Goal: Information Seeking & Learning: Understand process/instructions

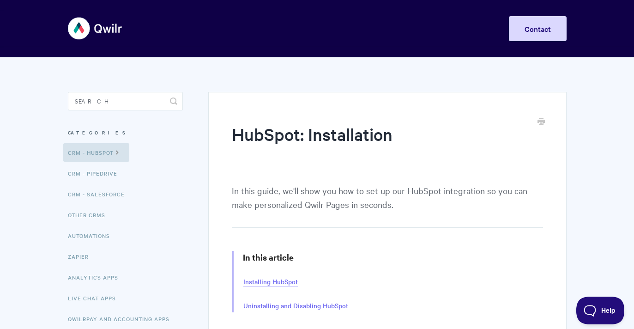
click at [281, 277] on link "Installing HubSpot" at bounding box center [270, 282] width 55 height 10
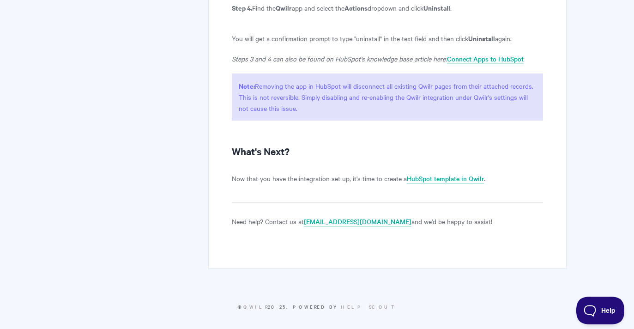
scroll to position [2298, 0]
click at [425, 183] on link "HubSpot template in Qwilr" at bounding box center [445, 178] width 77 height 10
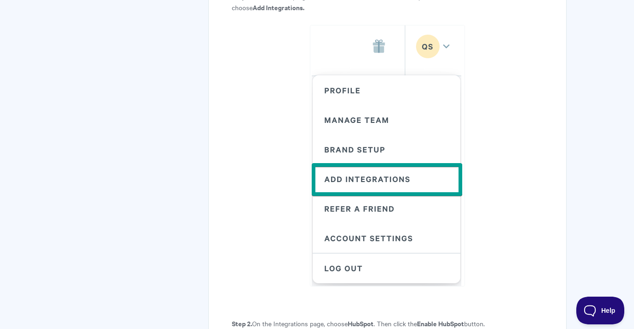
scroll to position [0, 0]
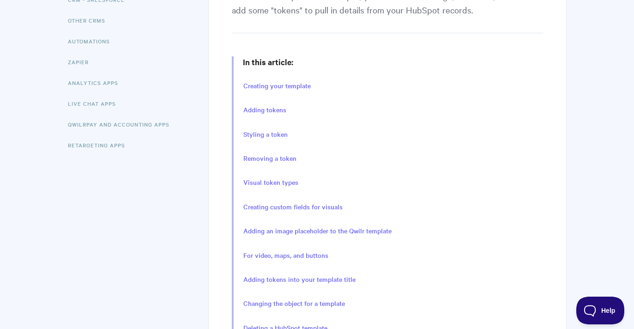
scroll to position [197, 0]
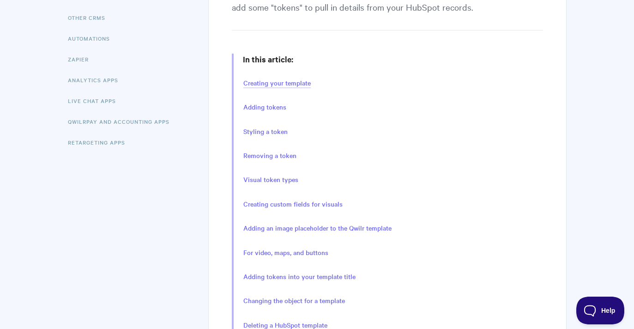
click at [295, 85] on link "Creating your template" at bounding box center [276, 83] width 67 height 10
